Goal: Transaction & Acquisition: Purchase product/service

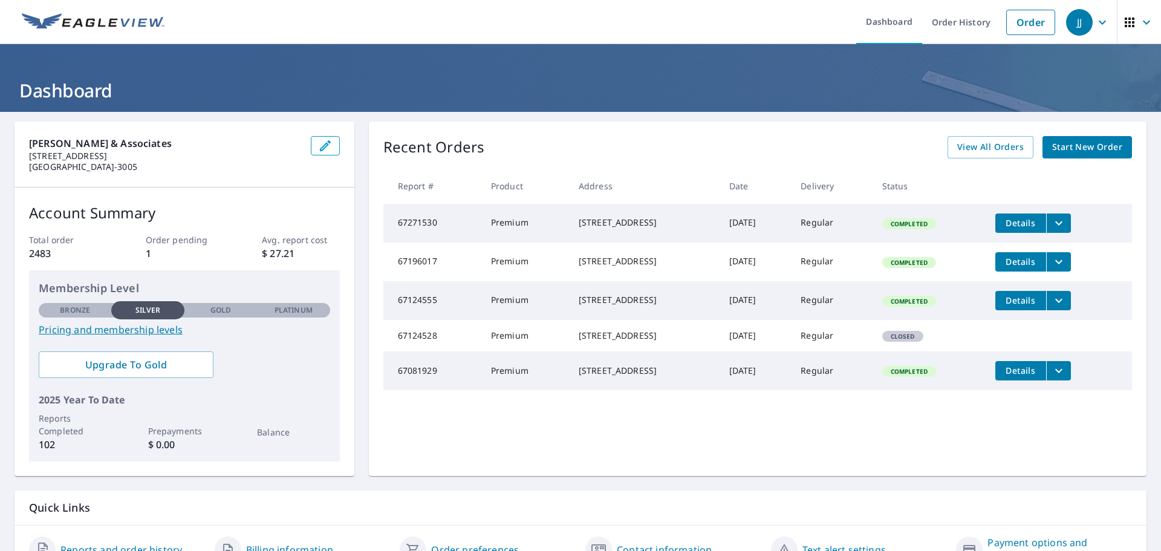
click at [1090, 146] on span "Start New Order" at bounding box center [1087, 147] width 70 height 15
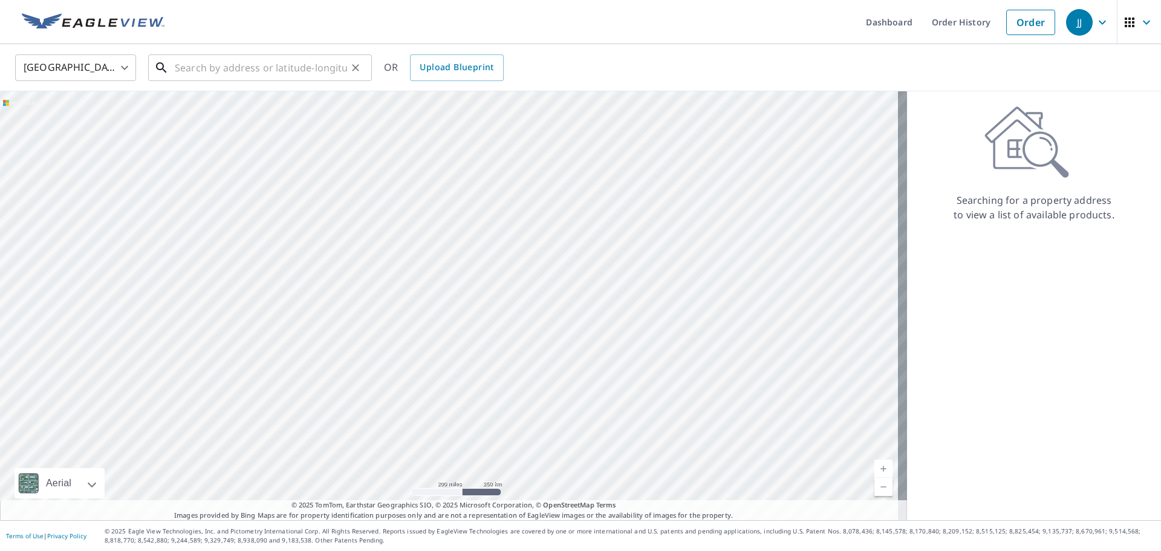
click at [236, 66] on input "text" at bounding box center [261, 68] width 172 height 34
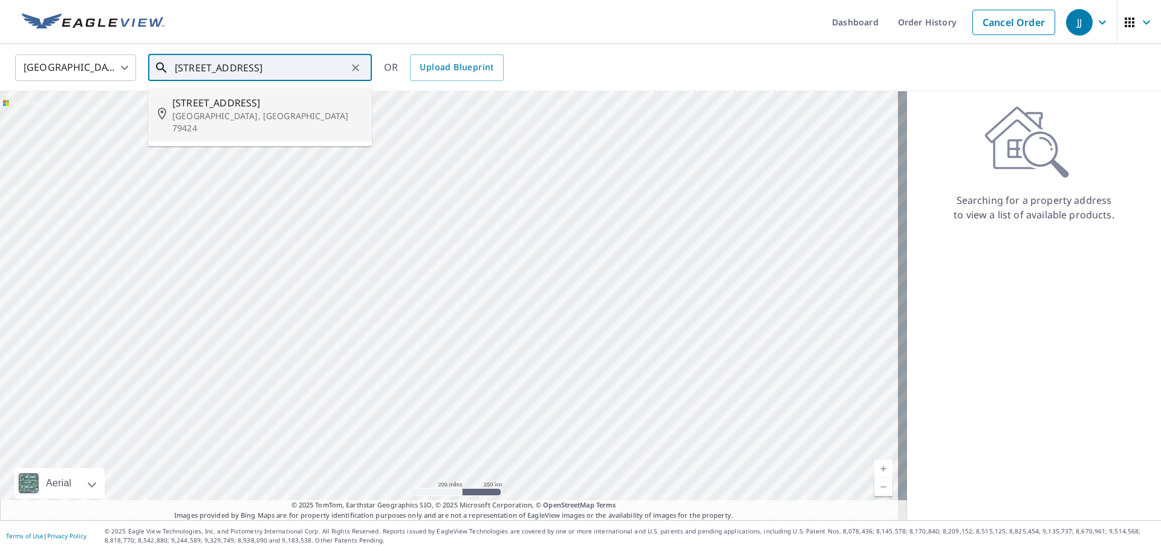
click at [224, 115] on p "[GEOGRAPHIC_DATA], [GEOGRAPHIC_DATA] 79424" at bounding box center [267, 122] width 190 height 24
type input "[STREET_ADDRESS]"
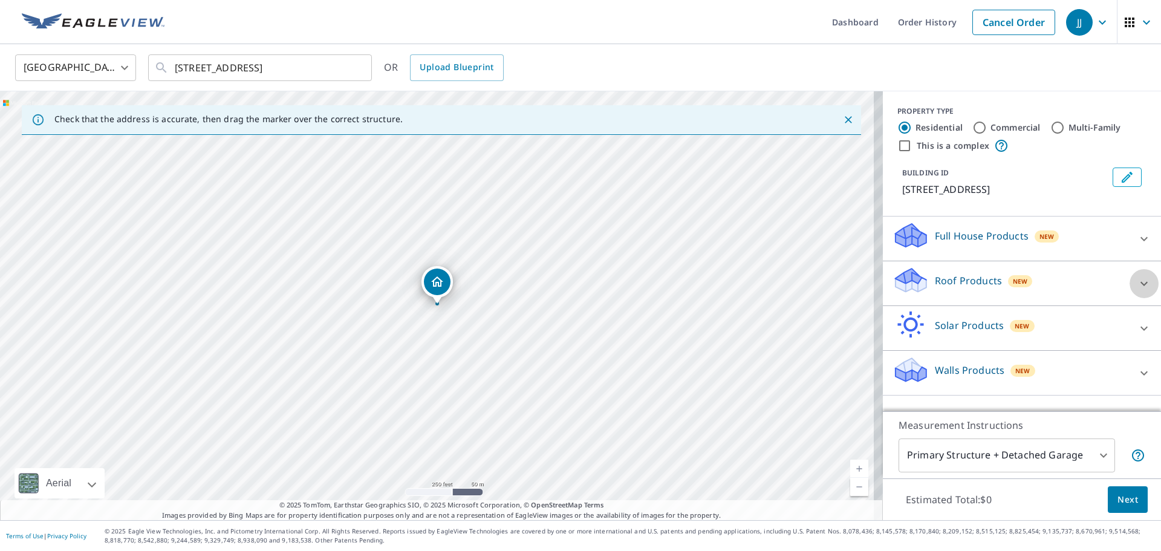
click at [1136, 279] on icon at bounding box center [1143, 283] width 15 height 15
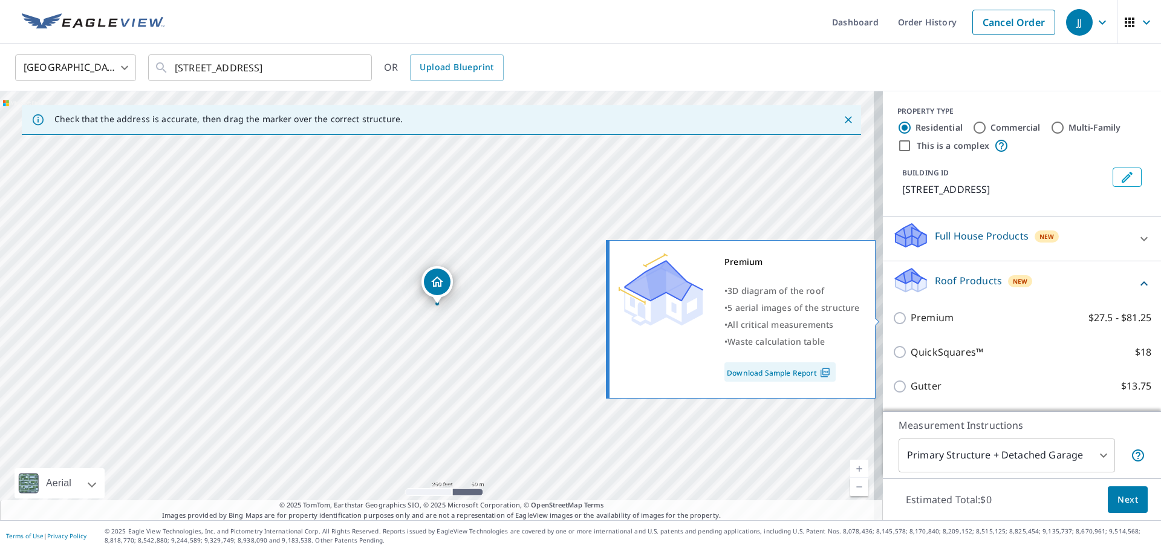
click at [915, 320] on p "Premium" at bounding box center [931, 317] width 43 height 15
click at [910, 320] on input "Premium $27.5 - $81.25" at bounding box center [901, 318] width 18 height 15
checkbox input "true"
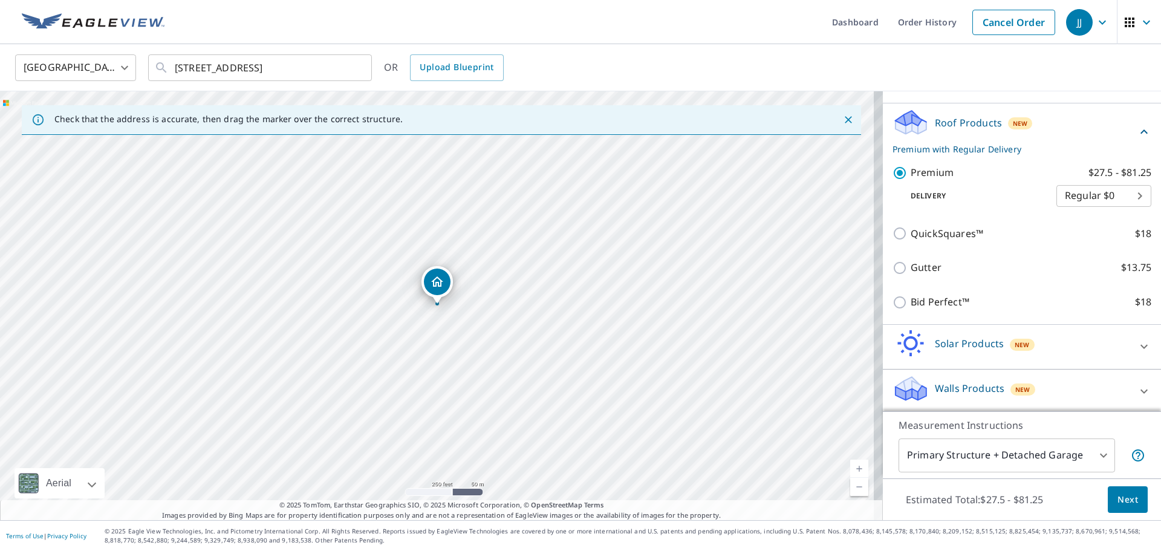
scroll to position [161, 0]
click at [1120, 493] on span "Next" at bounding box center [1127, 499] width 21 height 15
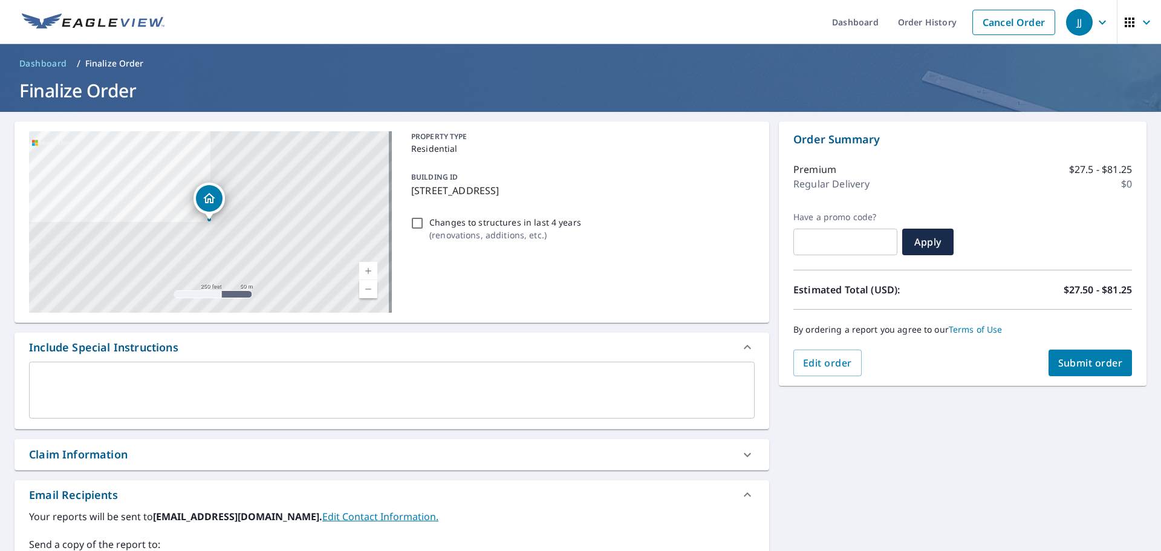
click at [409, 380] on textarea at bounding box center [391, 390] width 708 height 34
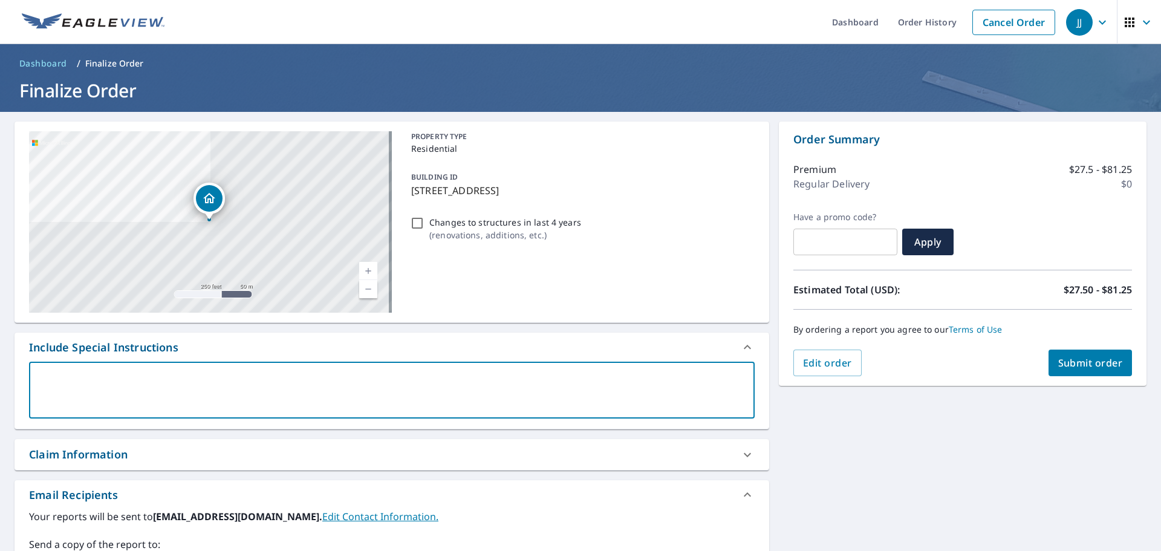
type textarea "s"
type textarea "x"
type textarea "sh"
type textarea "x"
type textarea "sha"
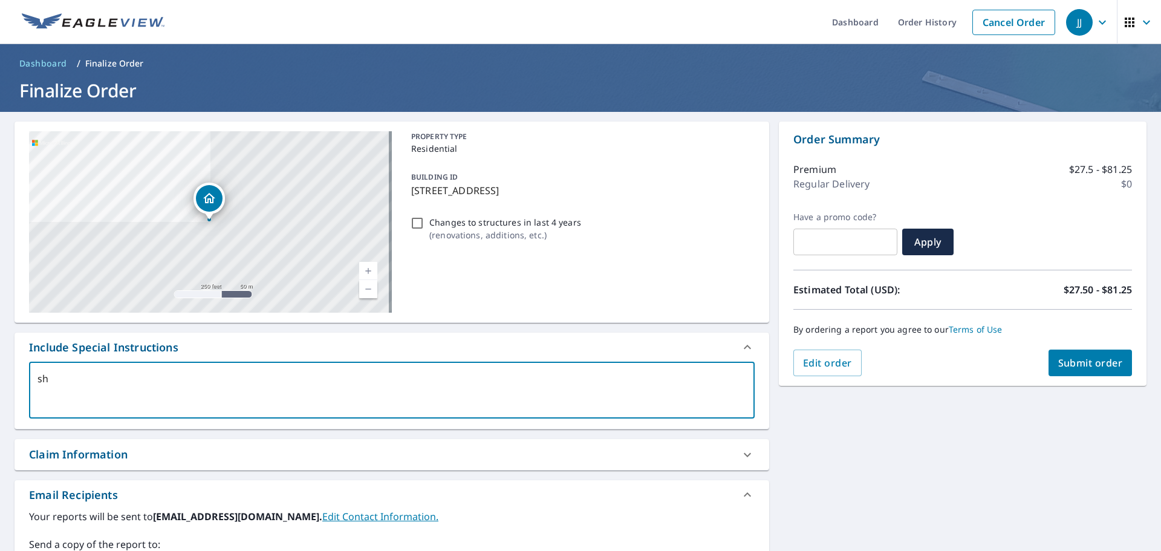
type textarea "x"
type textarea "shay"
type textarea "x"
type textarea "shayn"
type textarea "x"
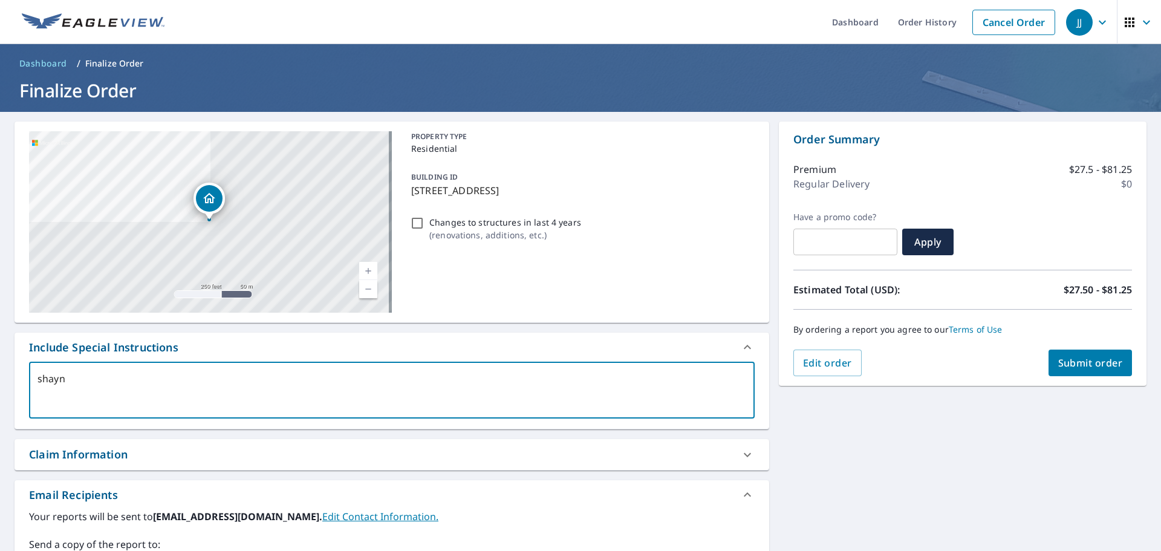
type textarea "shaynn"
type textarea "x"
type textarea "shayn"
type textarea "x"
type textarea "[PERSON_NAME]"
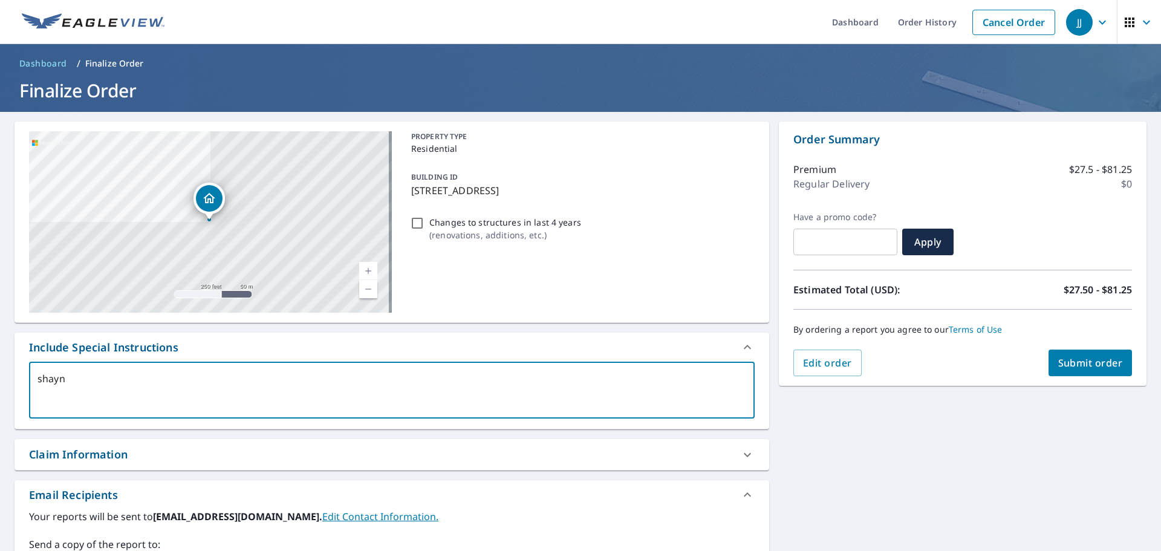
type textarea "x"
type textarea "[PERSON_NAME]"
type textarea "x"
type textarea "[PERSON_NAME]"
type textarea "x"
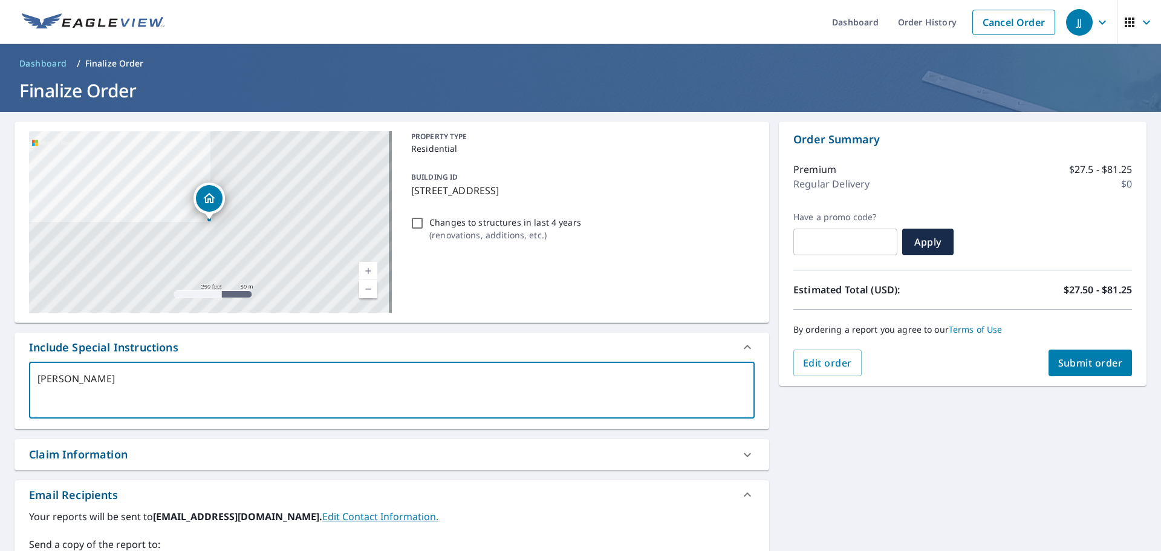
type textarea "[PERSON_NAME]@"
type textarea "x"
type textarea "[PERSON_NAME]@t"
type textarea "x"
type textarea "[PERSON_NAME]@th"
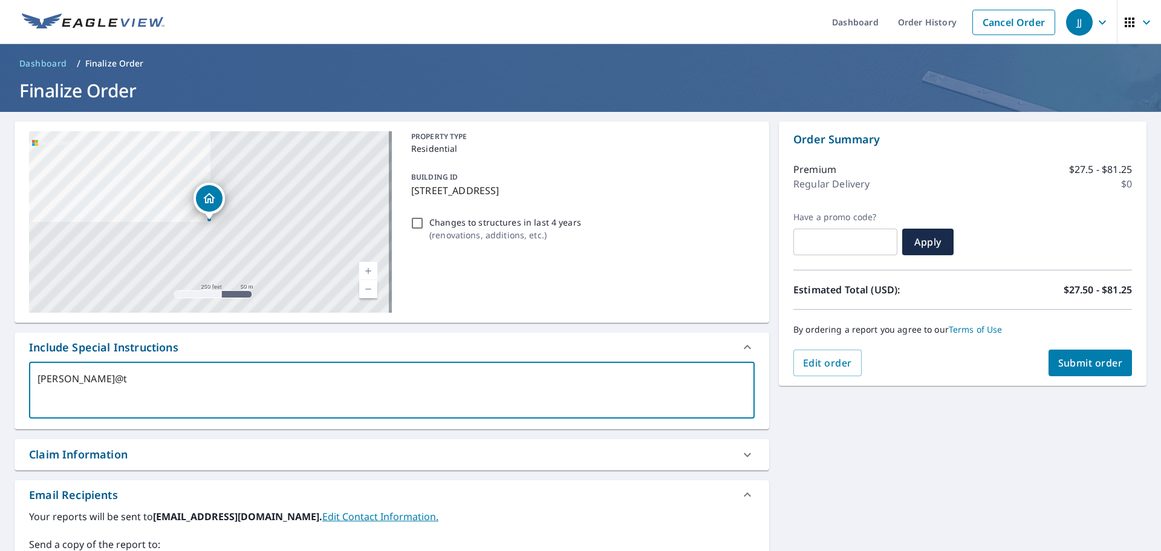
type textarea "x"
type textarea "[PERSON_NAME]@the"
type textarea "x"
type textarea "[PERSON_NAME]@the"
type textarea "x"
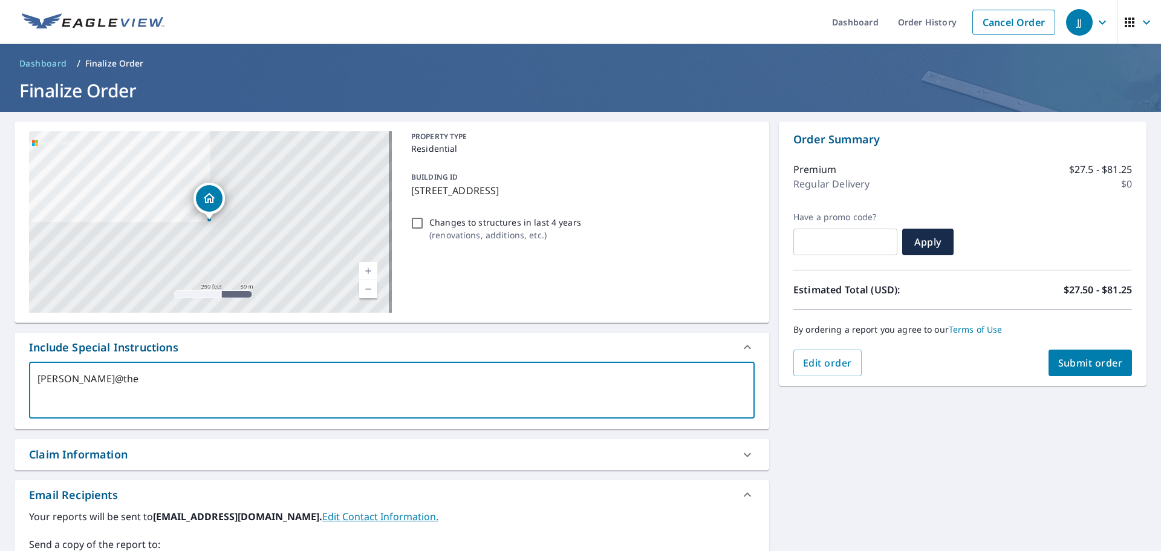
type textarea "[PERSON_NAME]@the"
type textarea "x"
type textarea "[PERSON_NAME]@thej"
type textarea "x"
type textarea "[PERSON_NAME]@thejo"
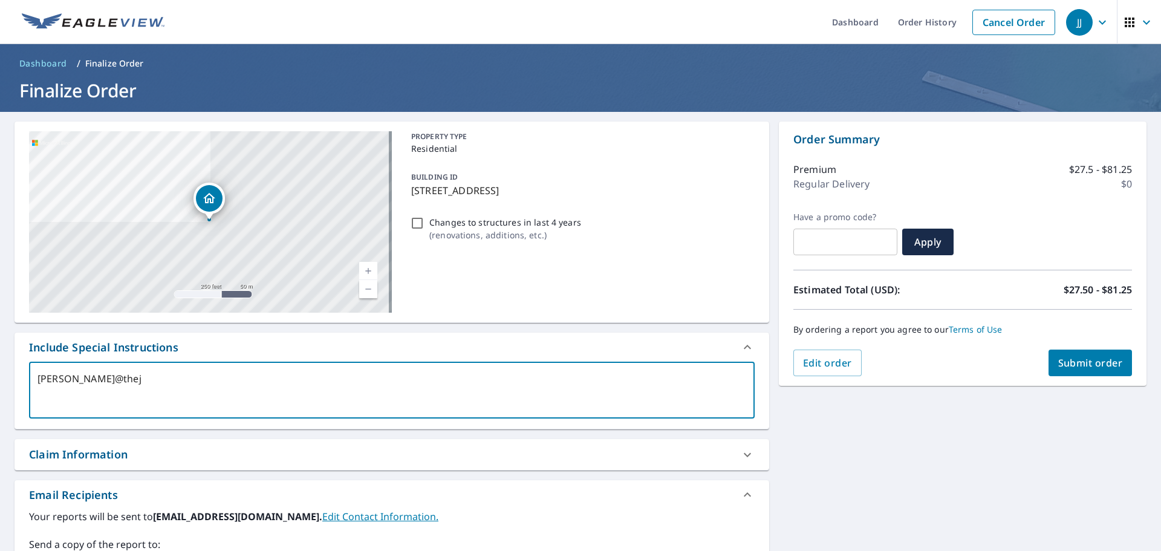
type textarea "x"
type textarea "[PERSON_NAME]@thejon"
type textarea "x"
type textarea "[PERSON_NAME]@thejone"
type textarea "x"
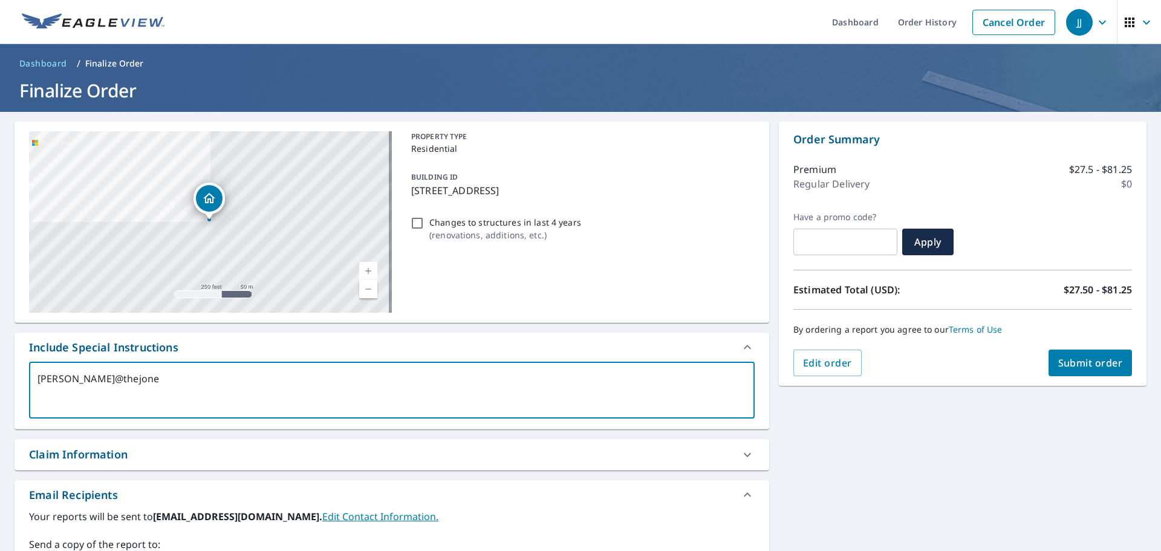
type textarea "[PERSON_NAME]@thejones"
type textarea "x"
type textarea "[PERSON_NAME]@thejonesb"
type textarea "x"
type textarea "[PERSON_NAME]@thejonesbo"
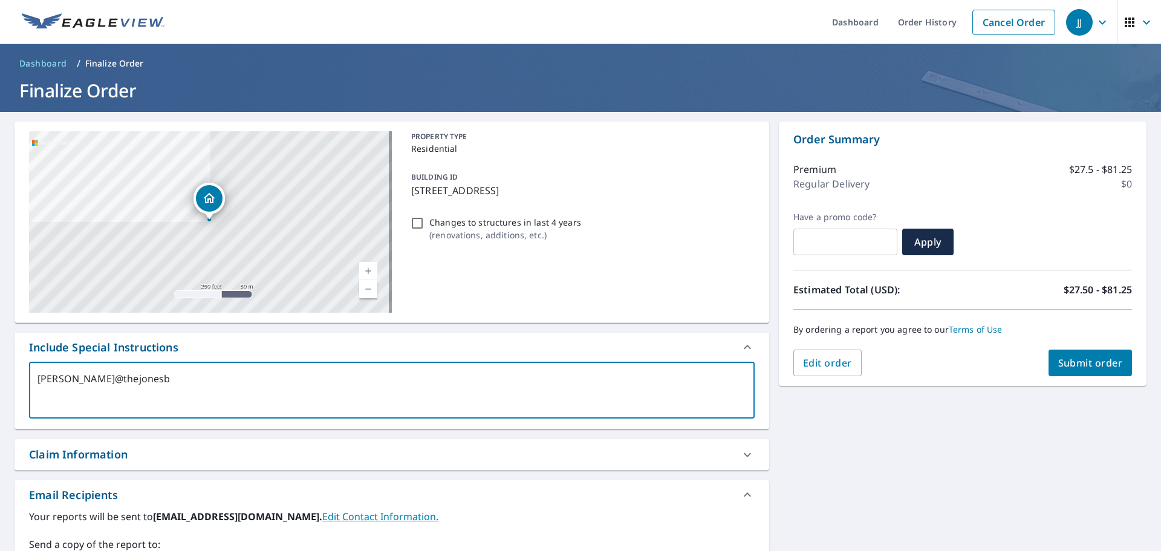
type textarea "x"
type textarea "[PERSON_NAME]@thejonesboy"
type textarea "x"
type textarea "[PERSON_NAME]@thejonesboys"
type textarea "x"
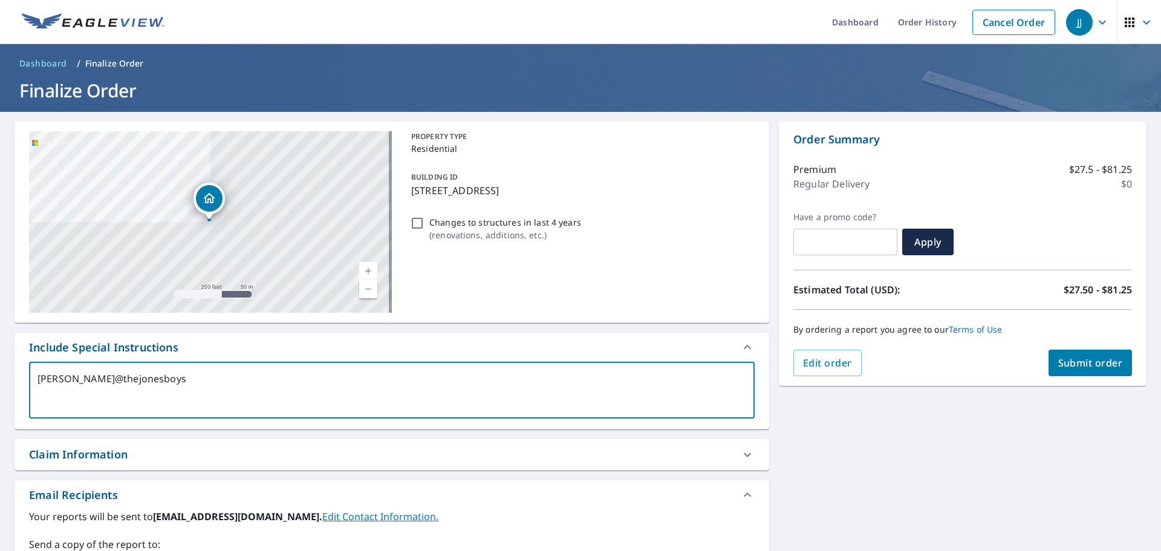
type textarea "[PERSON_NAME]@thejonesboys."
type textarea "x"
type textarea "[PERSON_NAME]@thejonesboys.c"
type textarea "x"
type textarea "[PERSON_NAME][EMAIL_ADDRESS][DOMAIN_NAME]"
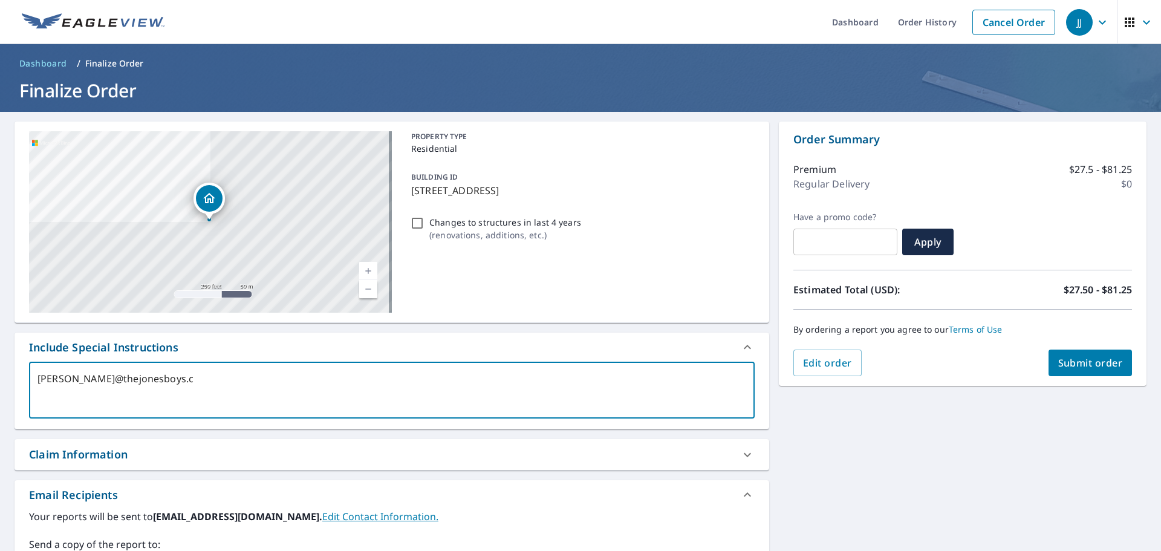
type textarea "x"
type textarea "[PERSON_NAME][EMAIL_ADDRESS]"
type textarea "x"
type textarea "[PERSON_NAME][EMAIL_ADDRESS][DOMAIN_NAME]"
type textarea "x"
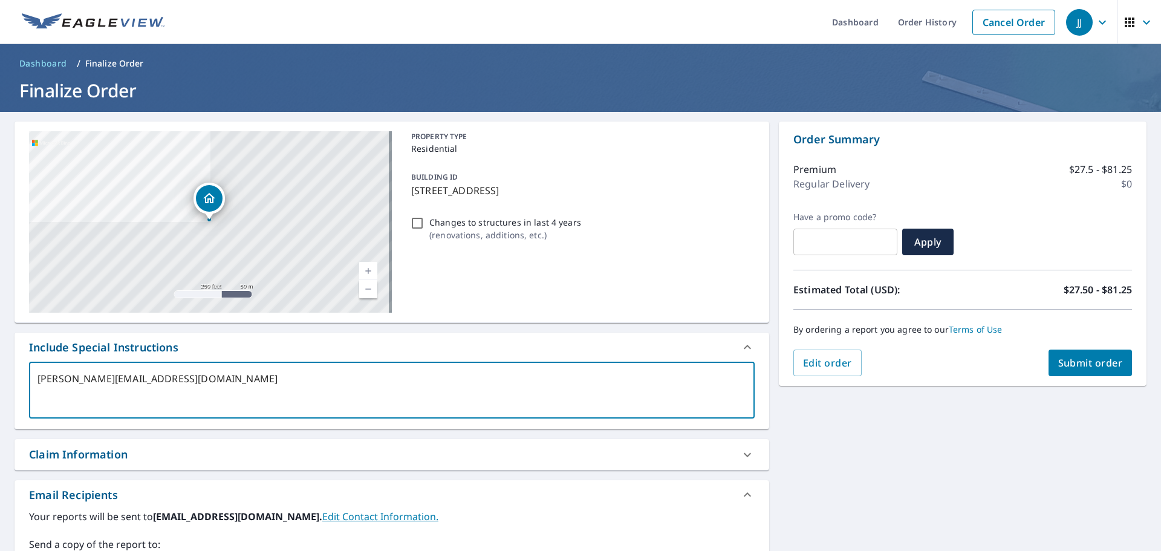
type textarea "[PERSON_NAME][EMAIL_ADDRESS][DOMAIN_NAME]"
type textarea "x"
type textarea "[PERSON_NAME][EMAIL_ADDRESS][DOMAIN_NAME] o"
type textarea "x"
type textarea "[PERSON_NAME][EMAIL_ADDRESS][DOMAIN_NAME] of"
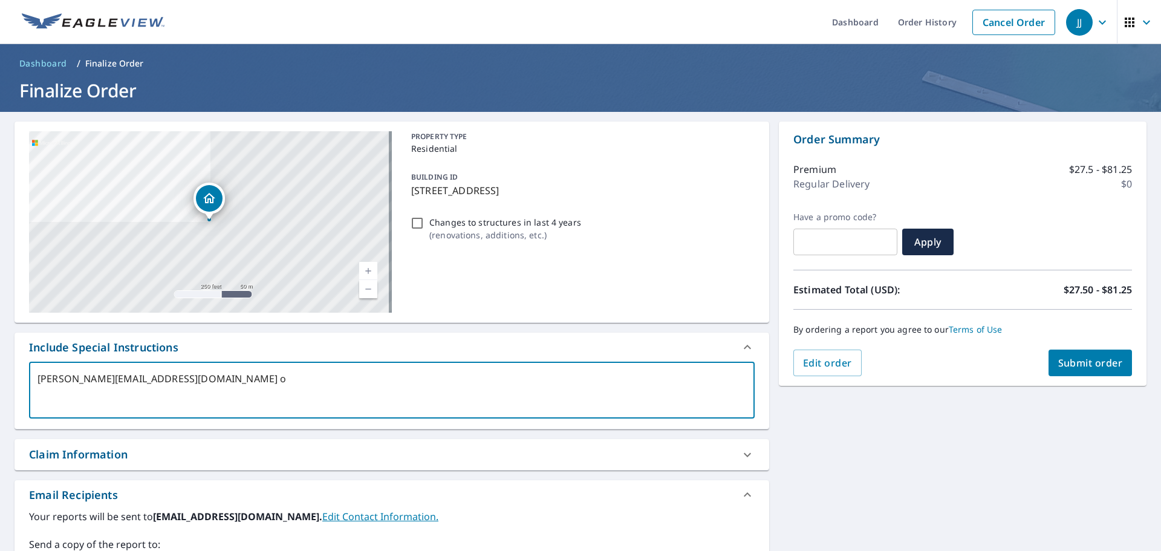
type textarea "x"
type textarea "[PERSON_NAME][EMAIL_ADDRESS][DOMAIN_NAME] off"
type textarea "x"
type textarea "[PERSON_NAME][EMAIL_ADDRESS][DOMAIN_NAME] offi"
type textarea "x"
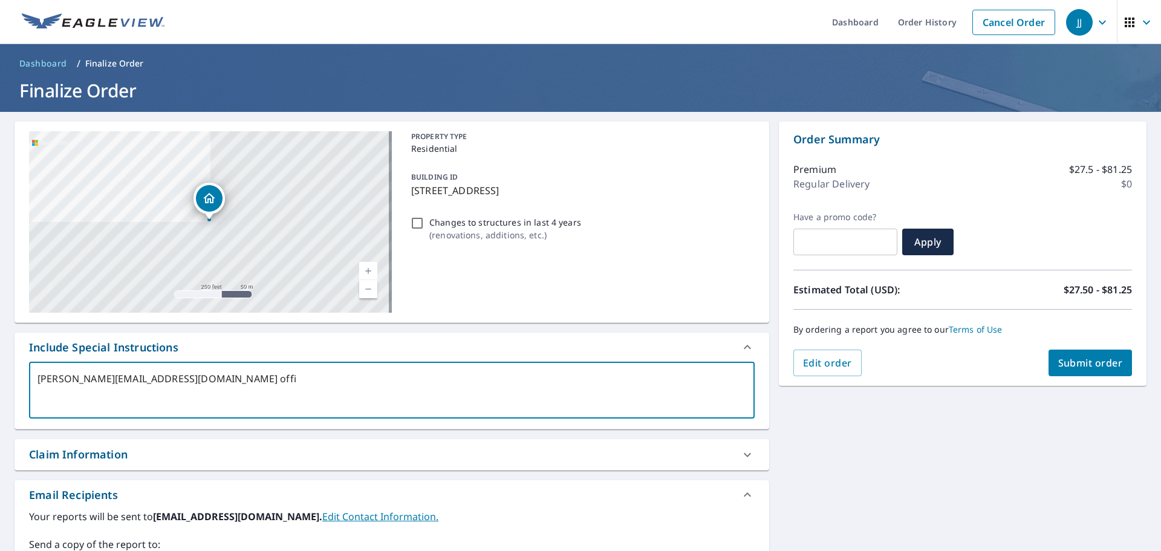
type textarea "[PERSON_NAME][EMAIL_ADDRESS][DOMAIN_NAME] offic"
type textarea "x"
type textarea "[PERSON_NAME][EMAIL_ADDRESS][DOMAIN_NAME] office"
type textarea "x"
type textarea "[PERSON_NAME][EMAIL_ADDRESS][DOMAIN_NAME] office@"
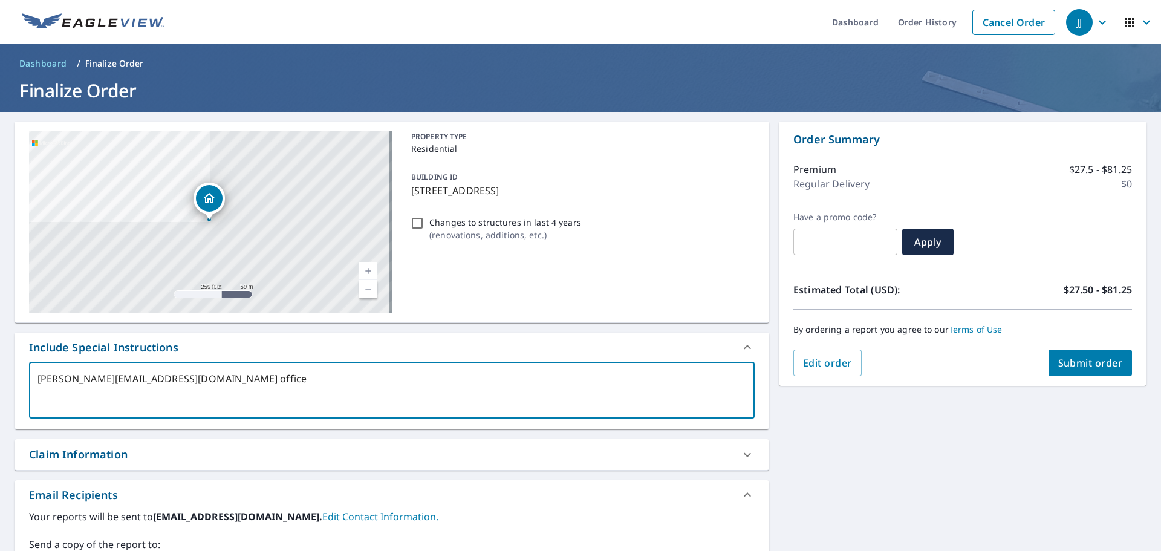
type textarea "x"
type textarea "[PERSON_NAME][EMAIL_ADDRESS][DOMAIN_NAME] office@t"
type textarea "x"
type textarea "[PERSON_NAME][EMAIL_ADDRESS][DOMAIN_NAME] office@th"
type textarea "x"
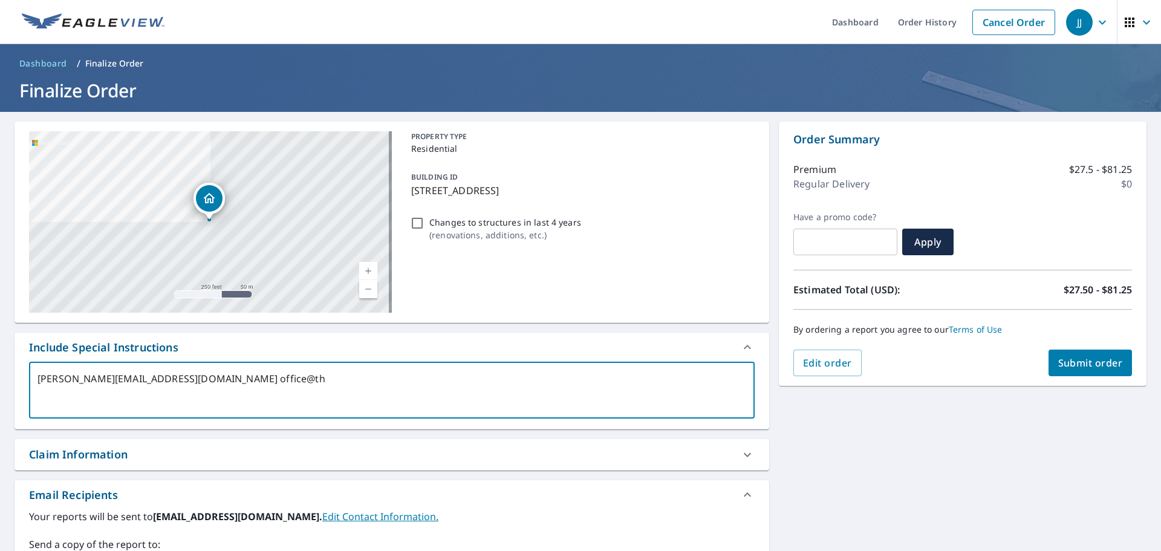
type textarea "[PERSON_NAME][EMAIL_ADDRESS][DOMAIN_NAME] office@the"
type textarea "x"
type textarea "[PERSON_NAME][EMAIL_ADDRESS][DOMAIN_NAME] office@the"
type textarea "x"
type textarea "[PERSON_NAME][EMAIL_ADDRESS][DOMAIN_NAME] office@the"
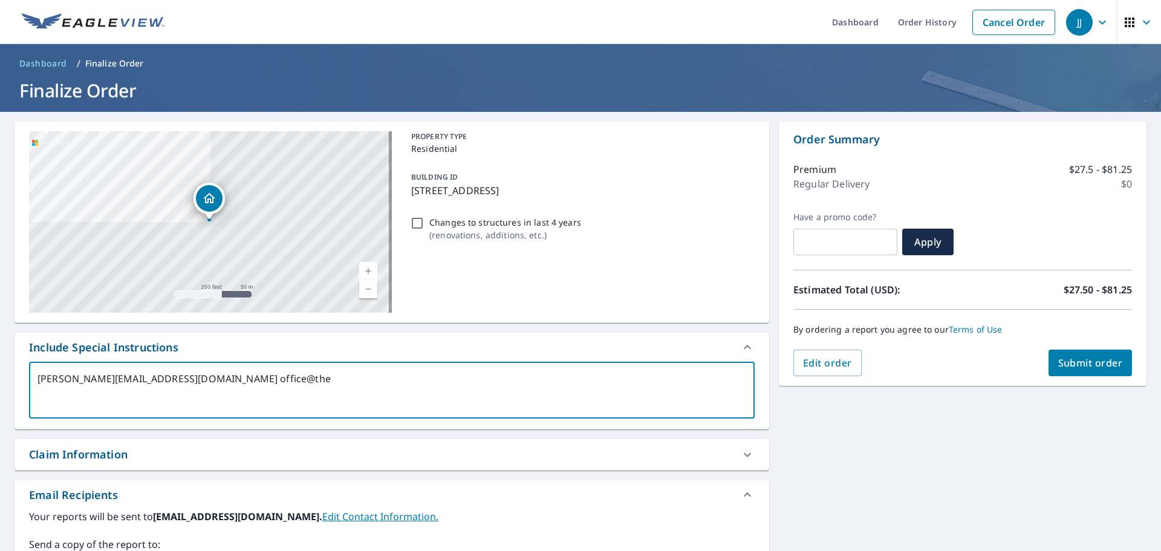
type textarea "x"
type textarea "[PERSON_NAME][EMAIL_ADDRESS][DOMAIN_NAME] office@thej"
type textarea "x"
type textarea "[PERSON_NAME][EMAIL_ADDRESS][DOMAIN_NAME] office@thejo"
type textarea "x"
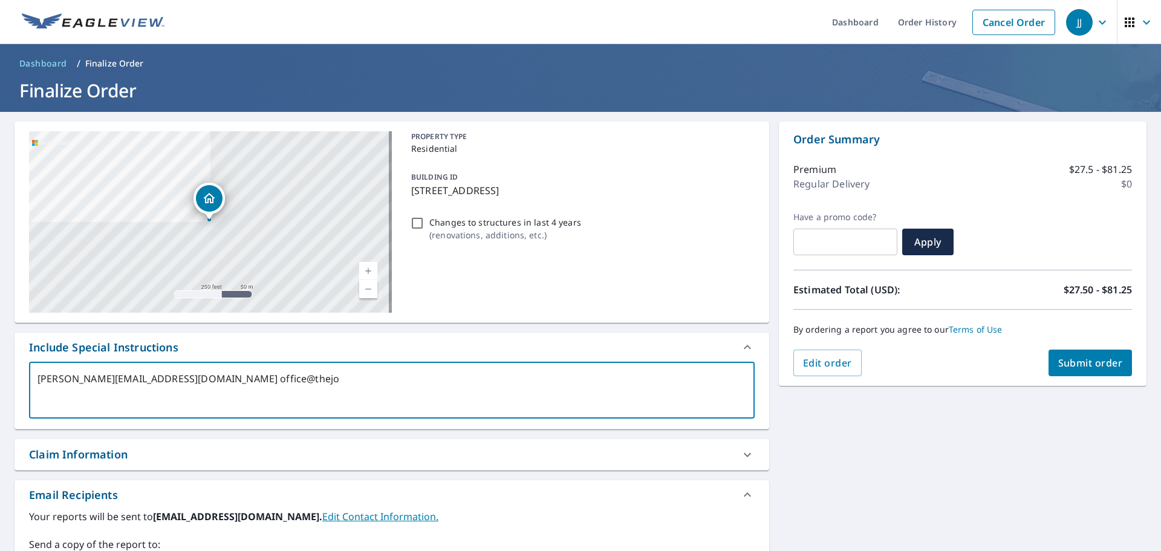
type textarea "[PERSON_NAME][EMAIL_ADDRESS][DOMAIN_NAME] office@thejon"
type textarea "x"
type textarea "[PERSON_NAME][EMAIL_ADDRESS][DOMAIN_NAME] office@thejone"
type textarea "x"
type textarea "[PERSON_NAME][EMAIL_ADDRESS][DOMAIN_NAME] office@thejones"
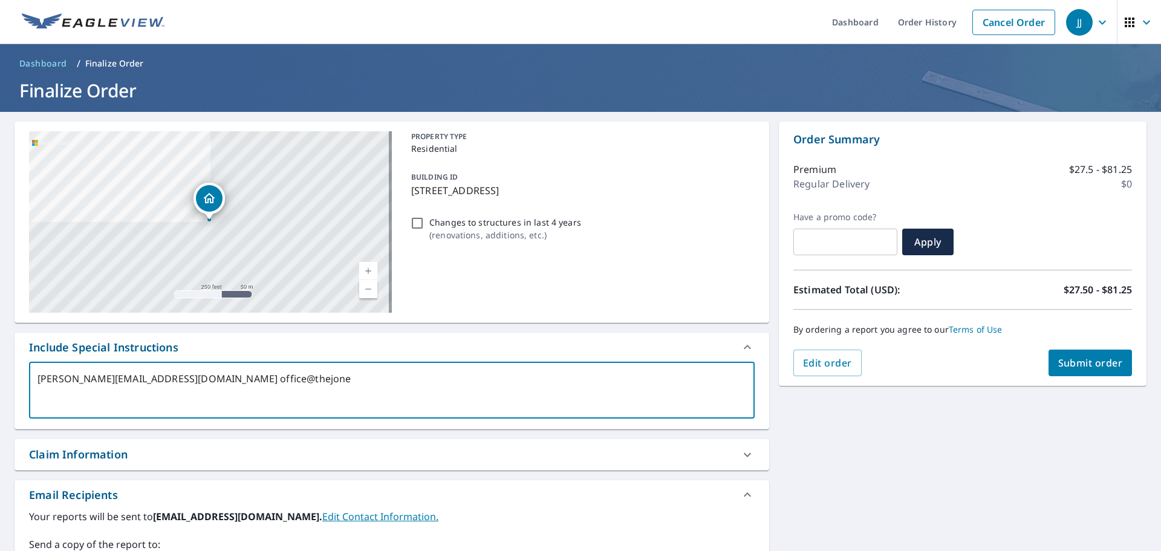
type textarea "x"
type textarea "[PERSON_NAME][EMAIL_ADDRESS][DOMAIN_NAME] office@thejonesb"
type textarea "x"
type textarea "[PERSON_NAME][EMAIL_ADDRESS][DOMAIN_NAME] office@thejonesbo"
type textarea "x"
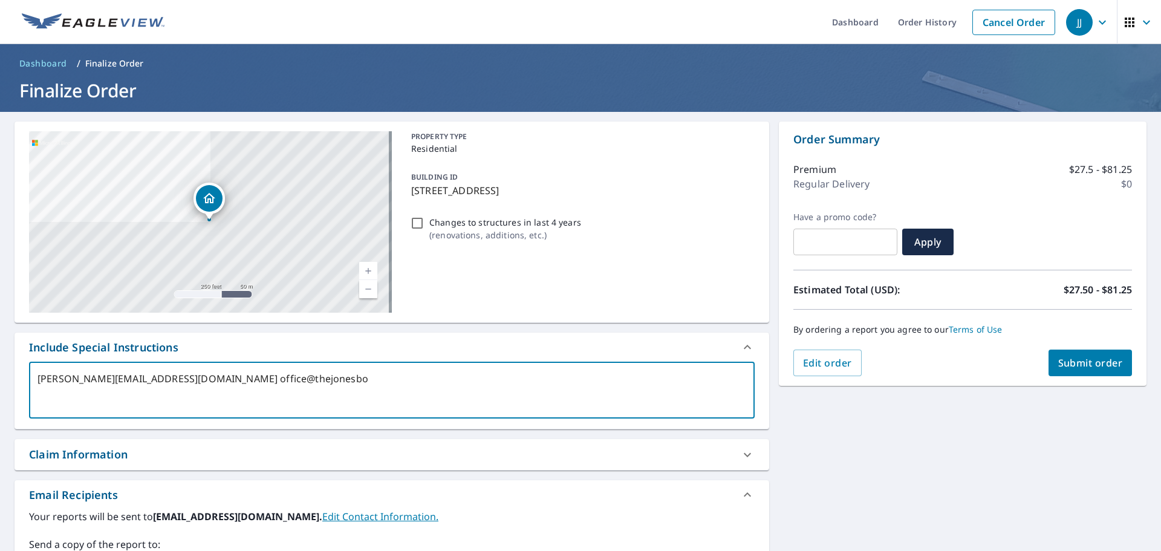
type textarea "[PERSON_NAME][EMAIL_ADDRESS][DOMAIN_NAME] office@thejonesbos"
type textarea "x"
type textarea "[PERSON_NAME][EMAIL_ADDRESS][DOMAIN_NAME] office@thejonesbo"
type textarea "x"
type textarea "[PERSON_NAME][EMAIL_ADDRESS][DOMAIN_NAME] office@thejonesboy"
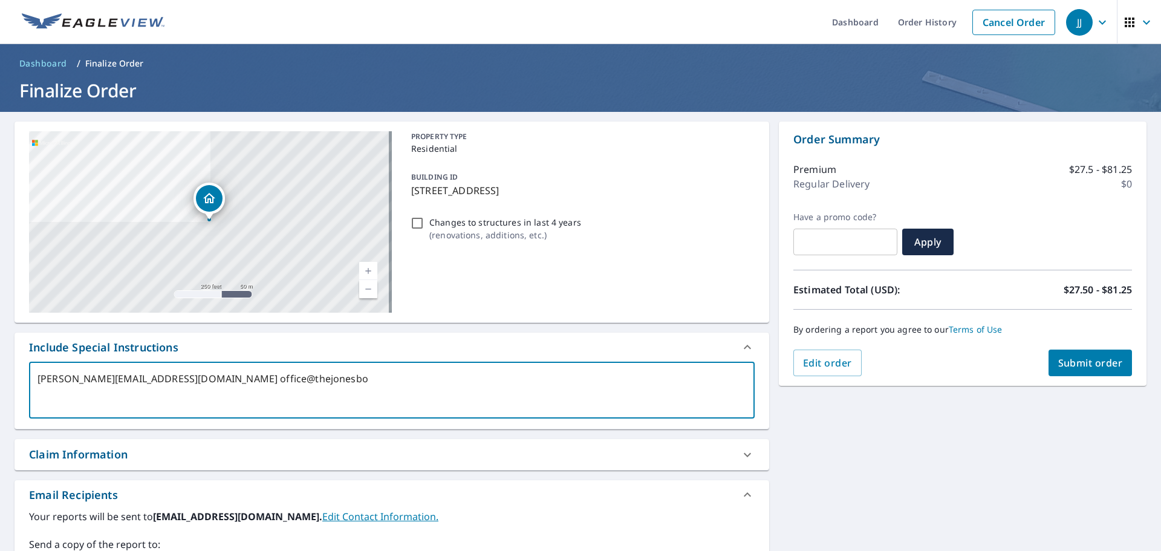
type textarea "x"
type textarea "[PERSON_NAME][EMAIL_ADDRESS][DOMAIN_NAME] office@thejonesboys"
type textarea "x"
type textarea "[PERSON_NAME][EMAIL_ADDRESS][DOMAIN_NAME] office@thejonesboys."
type textarea "x"
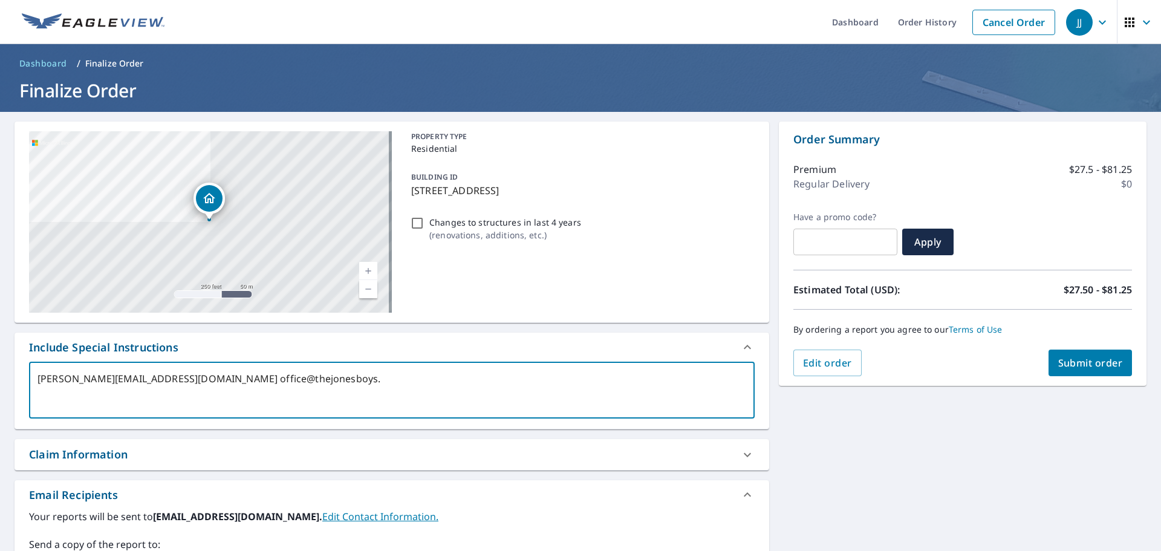
type textarea "[PERSON_NAME][EMAIL_ADDRESS][DOMAIN_NAME] office@thejonesboys.c"
type textarea "x"
type textarea "[PERSON_NAME][EMAIL_ADDRESS][DOMAIN_NAME] [EMAIL_ADDRESS][DOMAIN_NAME]"
type textarea "x"
type textarea "[PERSON_NAME][EMAIL_ADDRESS][DOMAIN_NAME] [EMAIL_ADDRESS][DOMAIN_NAME]"
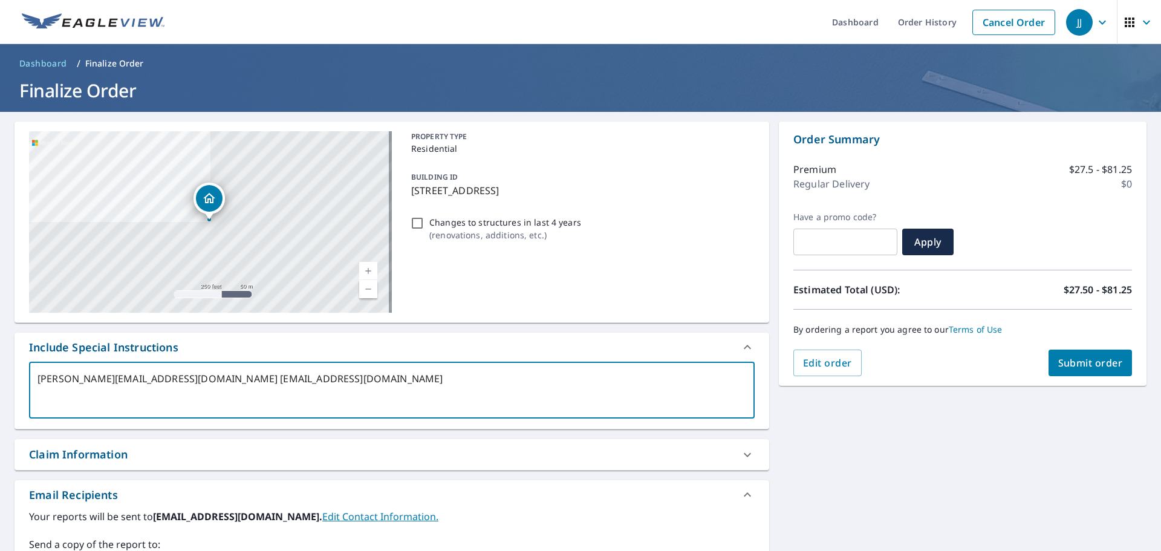
type textarea "x"
type textarea "[PERSON_NAME][EMAIL_ADDRESS][DOMAIN_NAME] [EMAIL_ADDRESS][DOMAIN_NAME]"
type textarea "x"
type textarea "[PERSON_NAME][EMAIL_ADDRESS][DOMAIN_NAME] [EMAIL_ADDRESS][DOMAIN_NAME] n"
type textarea "x"
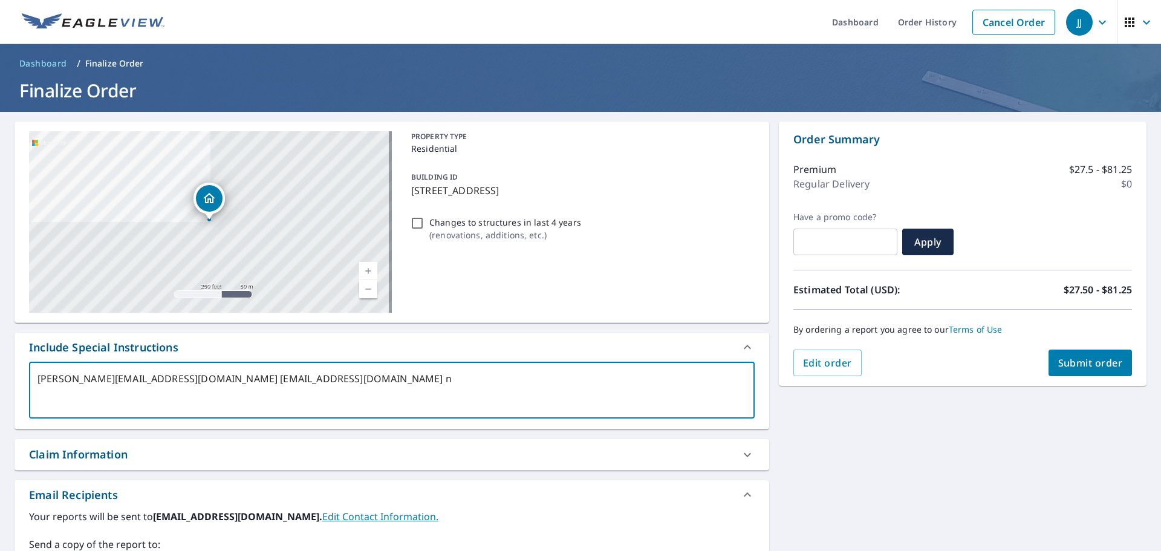
type textarea "[PERSON_NAME][EMAIL_ADDRESS][DOMAIN_NAME] [EMAIL_ADDRESS][DOMAIN_NAME] ni"
type textarea "x"
type textarea "[PERSON_NAME][EMAIL_ADDRESS][DOMAIN_NAME] [EMAIL_ADDRESS][DOMAIN_NAME] [PERSON_…"
type textarea "x"
type textarea "[PERSON_NAME][EMAIL_ADDRESS][DOMAIN_NAME] [EMAIL_ADDRESS][DOMAIN_NAME] [PERSON_…"
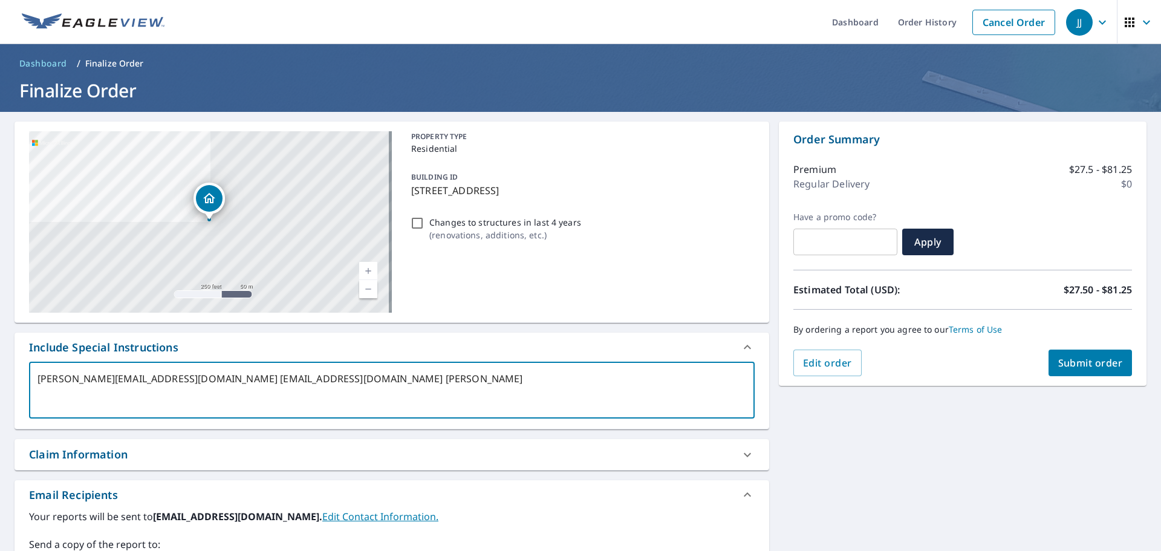
type textarea "x"
type textarea "[PERSON_NAME][EMAIL_ADDRESS][DOMAIN_NAME] [EMAIL_ADDRESS][DOMAIN_NAME] [PERSON_…"
type textarea "x"
type textarea "[PERSON_NAME][EMAIL_ADDRESS][DOMAIN_NAME] [EMAIL_ADDRESS][DOMAIN_NAME] [PERSON_…"
type textarea "x"
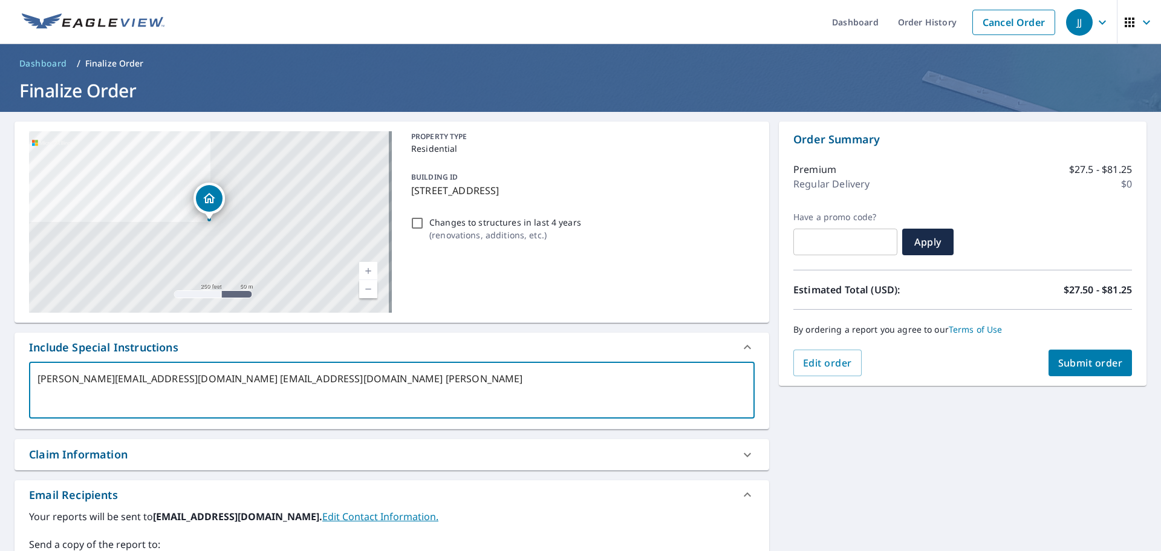
type textarea "[PERSON_NAME][EMAIL_ADDRESS][DOMAIN_NAME] [EMAIL_ADDRESS][DOMAIN_NAME] [PERSON_…"
type textarea "x"
type textarea "[PERSON_NAME][EMAIL_ADDRESS][DOMAIN_NAME] [EMAIL_ADDRESS][DOMAIN_NAME] [PERSON_…"
type textarea "x"
type textarea "[PERSON_NAME][EMAIL_ADDRESS][DOMAIN_NAME] [EMAIL_ADDRESS][DOMAIN_NAME] [PERSON_…"
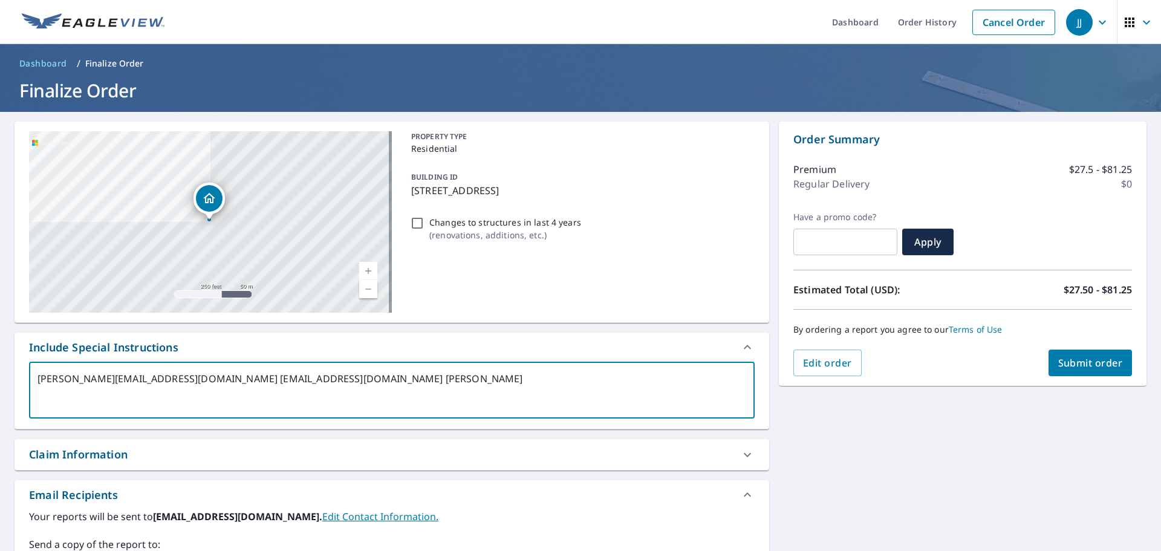
type textarea "x"
type textarea "[PERSON_NAME][EMAIL_ADDRESS][DOMAIN_NAME] [EMAIL_ADDRESS][DOMAIN_NAME] [PERSON_…"
type textarea "x"
type textarea "[PERSON_NAME][EMAIL_ADDRESS][DOMAIN_NAME] [EMAIL_ADDRESS][DOMAIN_NAME] [PERSON_…"
type textarea "x"
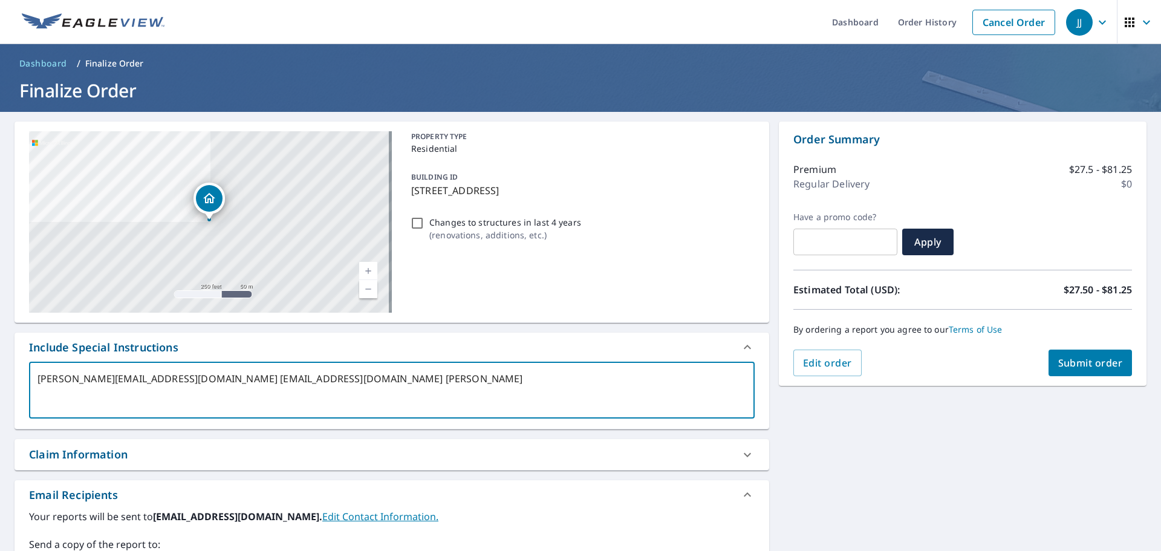
type textarea "[PERSON_NAME][EMAIL_ADDRESS][DOMAIN_NAME] [EMAIL_ADDRESS][DOMAIN_NAME] [PERSON_…"
type textarea "x"
type textarea "[PERSON_NAME][EMAIL_ADDRESS][DOMAIN_NAME] [EMAIL_ADDRESS][DOMAIN_NAME] [PERSON_…"
type textarea "x"
type textarea "[PERSON_NAME][EMAIL_ADDRESS][DOMAIN_NAME] [EMAIL_ADDRESS][DOMAIN_NAME] [PERSON_…"
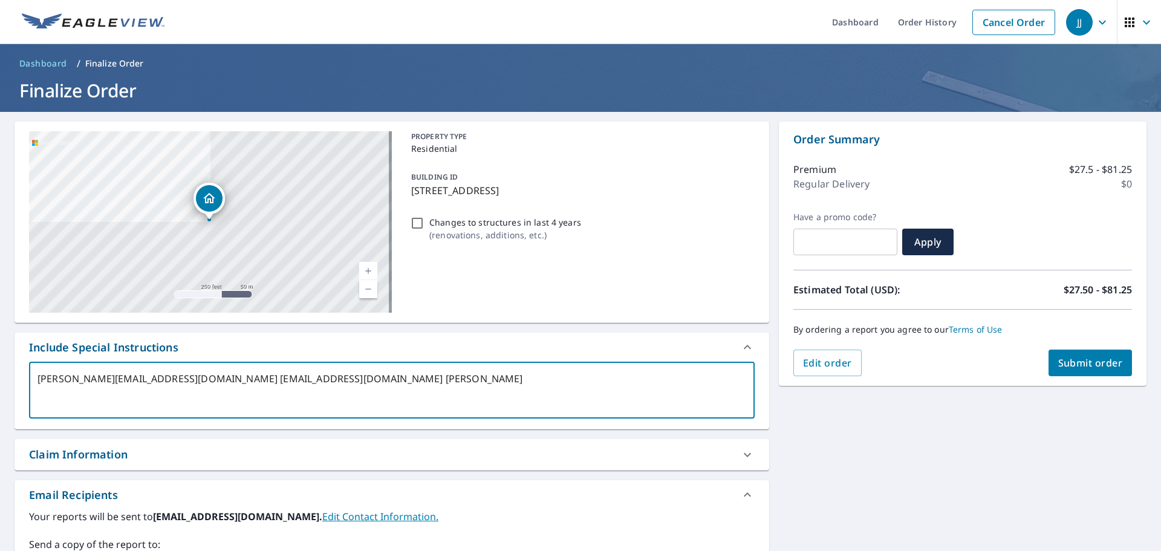
type textarea "x"
type textarea "[PERSON_NAME][EMAIL_ADDRESS][DOMAIN_NAME] [EMAIL_ADDRESS][DOMAIN_NAME] [PERSON_…"
type textarea "x"
type textarea "[PERSON_NAME][EMAIL_ADDRESS][DOMAIN_NAME] [EMAIL_ADDRESS][DOMAIN_NAME] [PERSON_…"
type textarea "x"
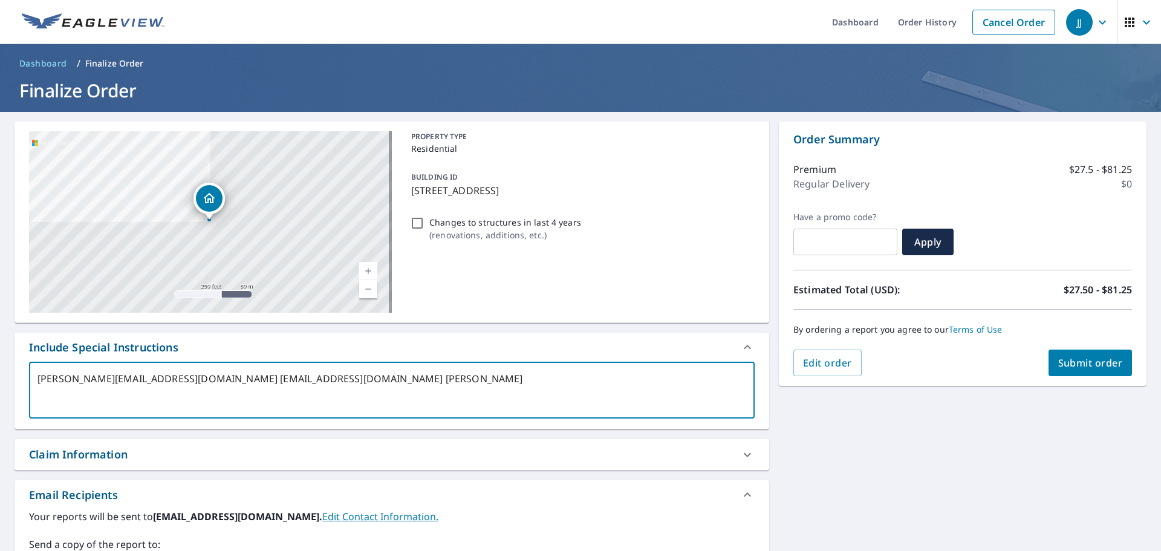
type textarea "[PERSON_NAME][EMAIL_ADDRESS][DOMAIN_NAME] [EMAIL_ADDRESS][DOMAIN_NAME] [PERSON_…"
type textarea "x"
type textarea "[PERSON_NAME][EMAIL_ADDRESS][DOMAIN_NAME] [EMAIL_ADDRESS][DOMAIN_NAME] [PERSON_…"
type textarea "x"
type textarea "[PERSON_NAME][EMAIL_ADDRESS][DOMAIN_NAME] [EMAIL_ADDRESS][DOMAIN_NAME] [PERSON_…"
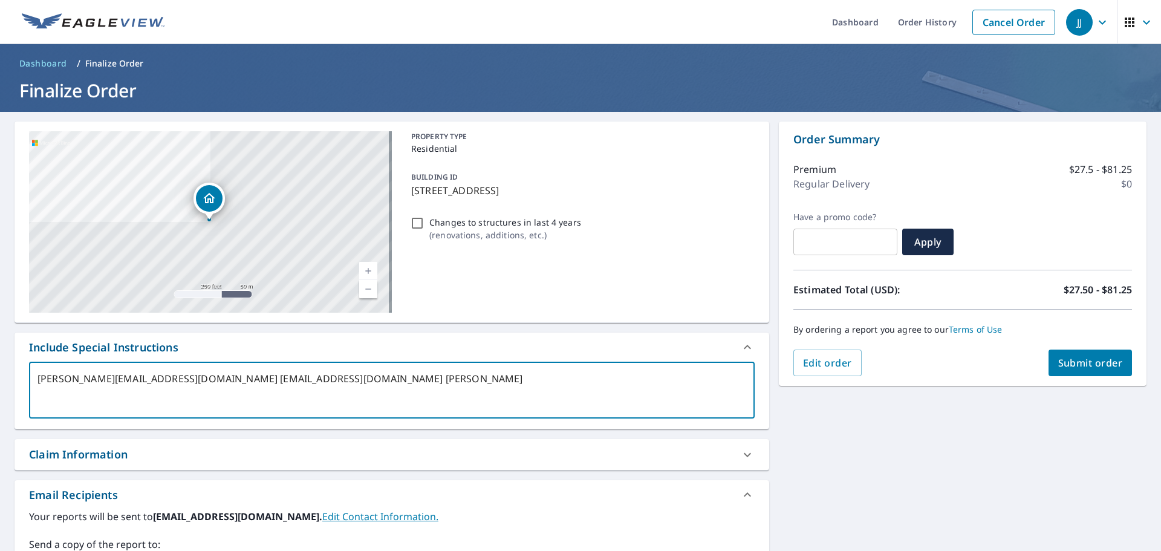
type textarea "x"
type textarea "[PERSON_NAME][EMAIL_ADDRESS][DOMAIN_NAME] [EMAIL_ADDRESS][DOMAIN_NAME] [PERSON_…"
type textarea "x"
type textarea "[PERSON_NAME][EMAIL_ADDRESS][DOMAIN_NAME] [EMAIL_ADDRESS][DOMAIN_NAME] [PERSON_…"
type textarea "x"
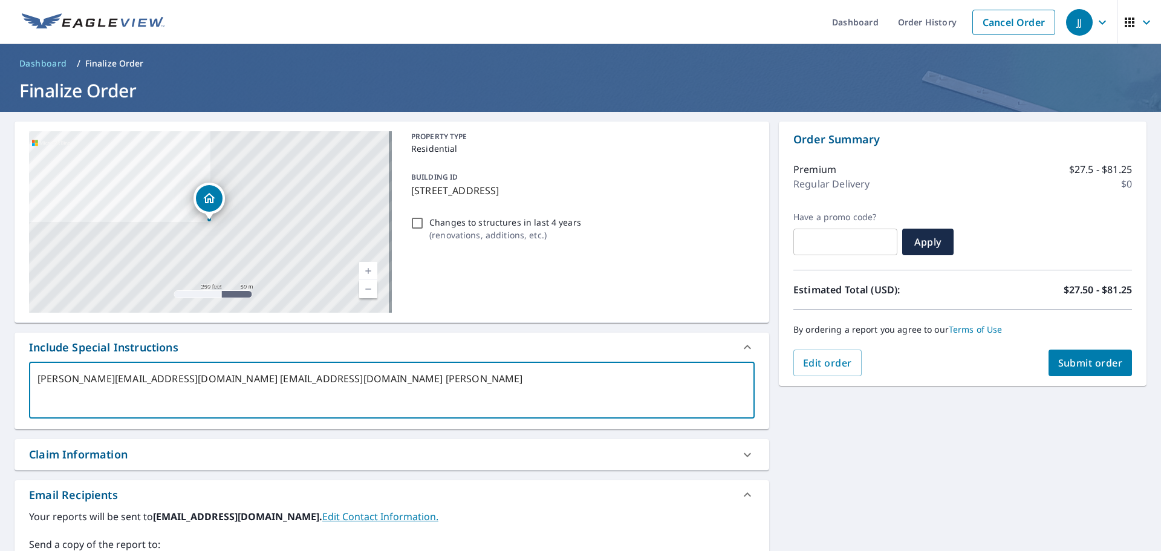
type textarea "[PERSON_NAME][EMAIL_ADDRESS][DOMAIN_NAME] [EMAIL_ADDRESS][DOMAIN_NAME] [PERSON_…"
type textarea "x"
type textarea "[PERSON_NAME][EMAIL_ADDRESS][DOMAIN_NAME] [EMAIL_ADDRESS][DOMAIN_NAME] [PERSON_…"
type textarea "x"
type textarea "[PERSON_NAME][EMAIL_ADDRESS][DOMAIN_NAME] [EMAIL_ADDRESS][DOMAIN_NAME] [PERSON_…"
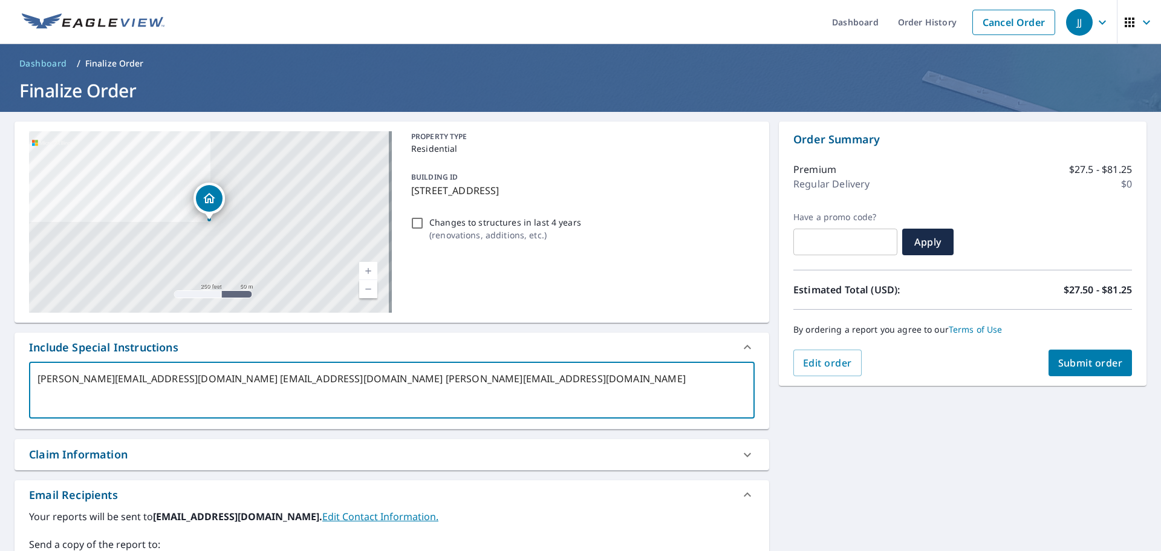
click at [1067, 364] on span "Submit order" at bounding box center [1090, 362] width 65 height 13
type textarea "x"
